Goal: Task Accomplishment & Management: Manage account settings

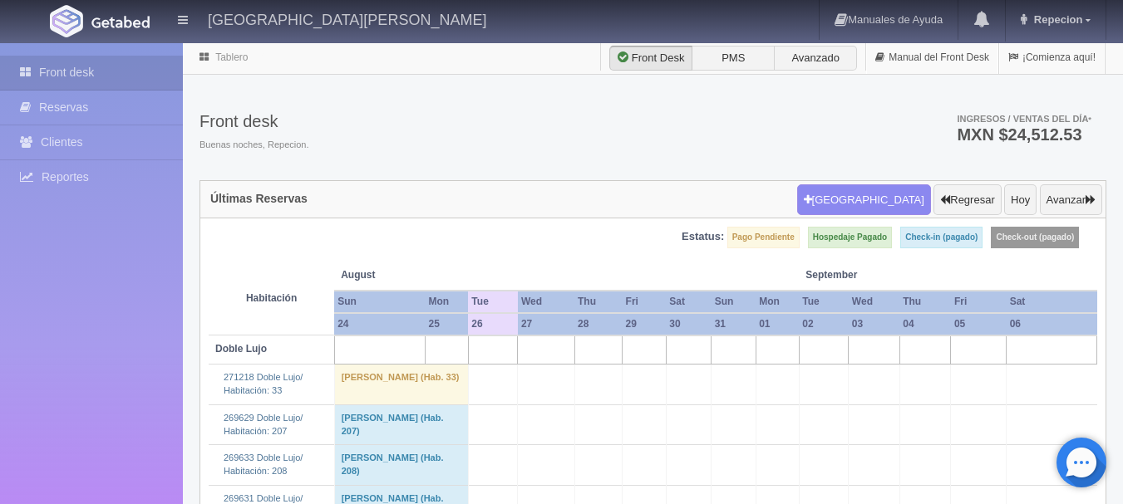
scroll to position [2161, 0]
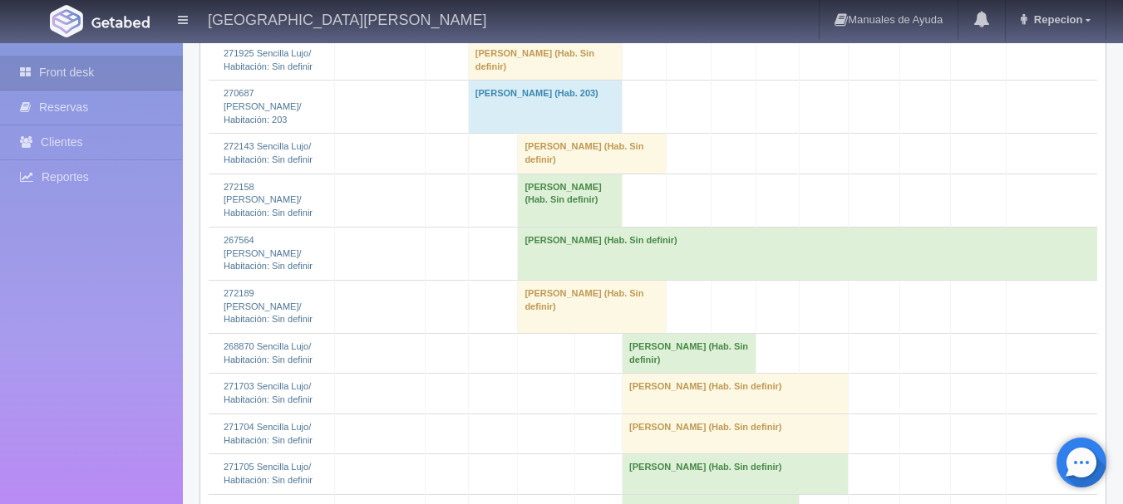
click at [530, 80] on td "[PERSON_NAME] (Hab. Sin definir)" at bounding box center [545, 60] width 154 height 40
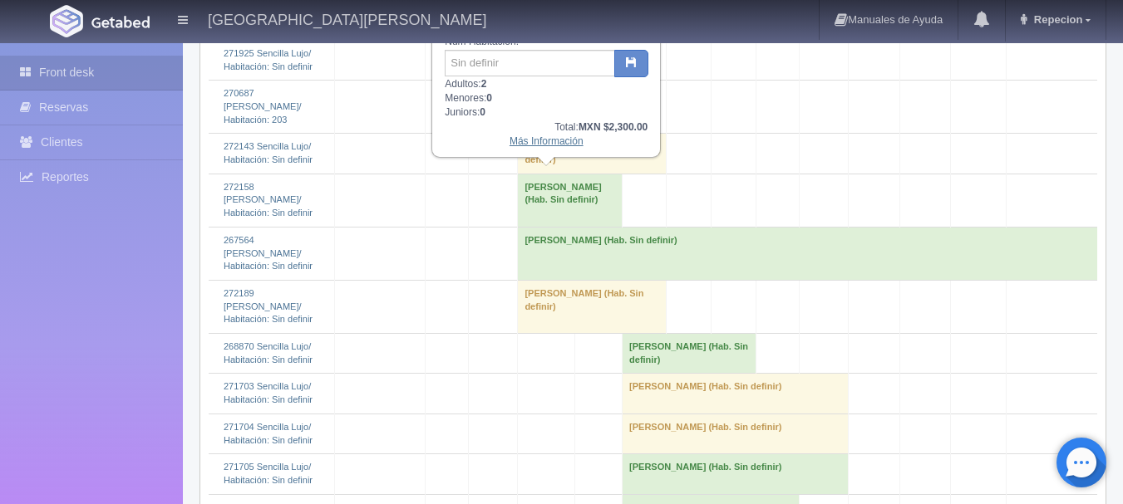
click at [546, 144] on link "Más Información" at bounding box center [546, 141] width 74 height 12
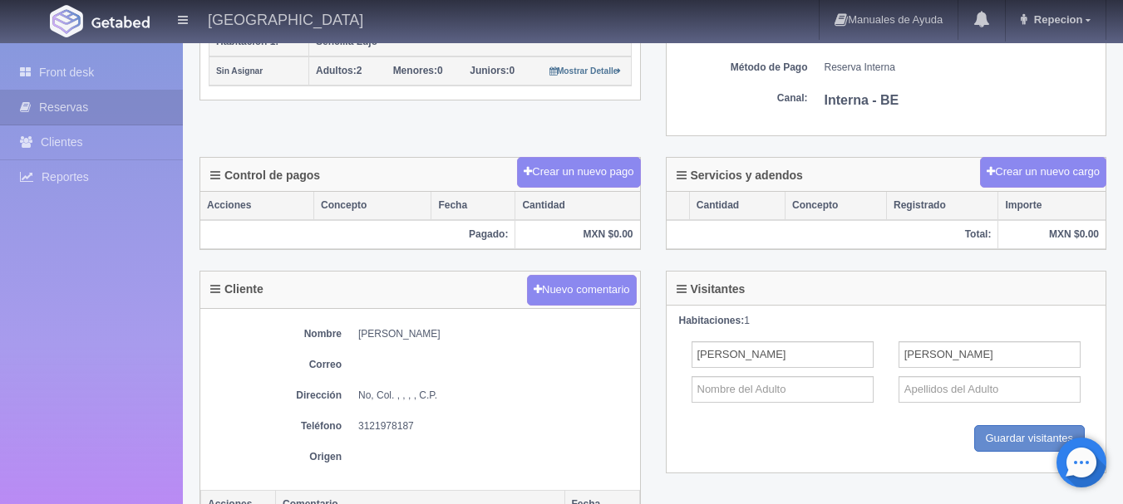
scroll to position [583, 0]
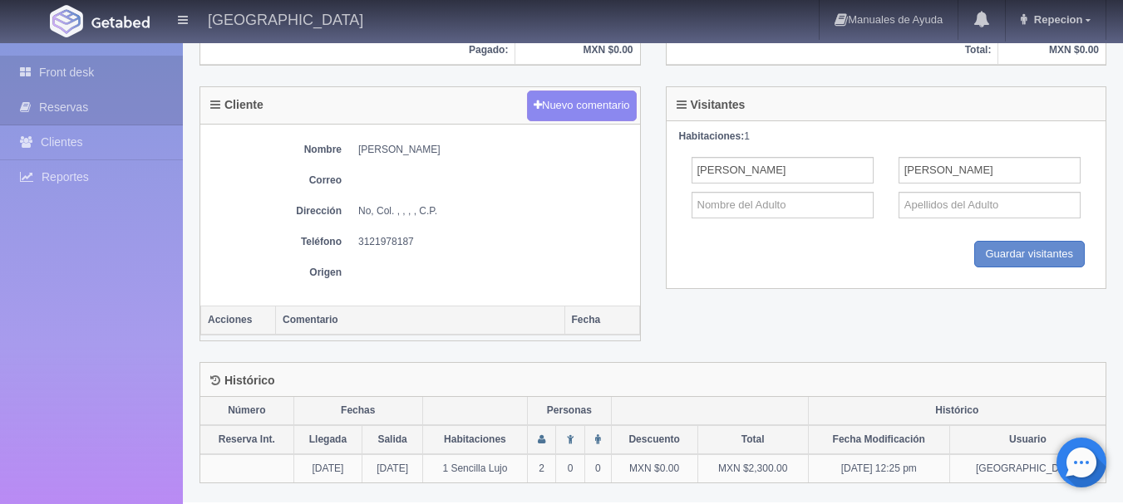
click at [62, 65] on link "Front desk" at bounding box center [91, 73] width 183 height 34
